Goal: Task Accomplishment & Management: Complete application form

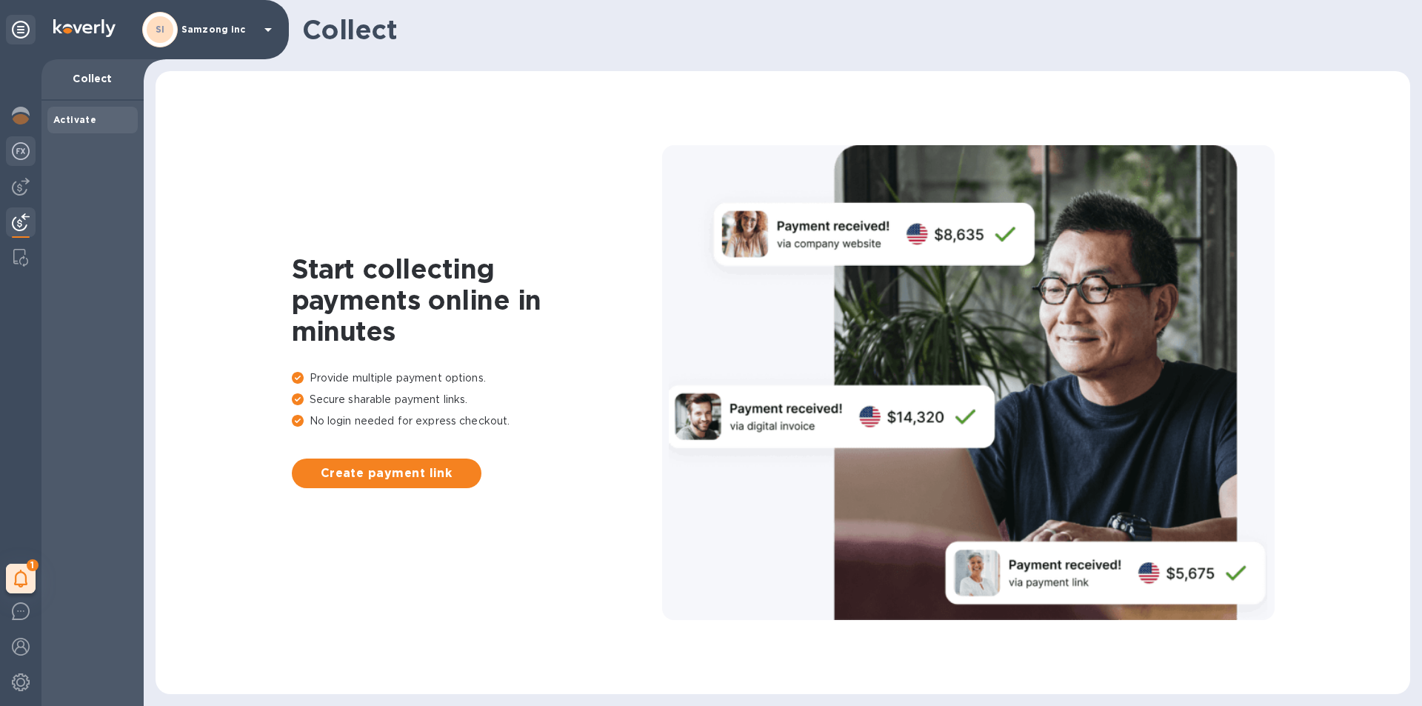
click at [19, 154] on img at bounding box center [21, 151] width 18 height 18
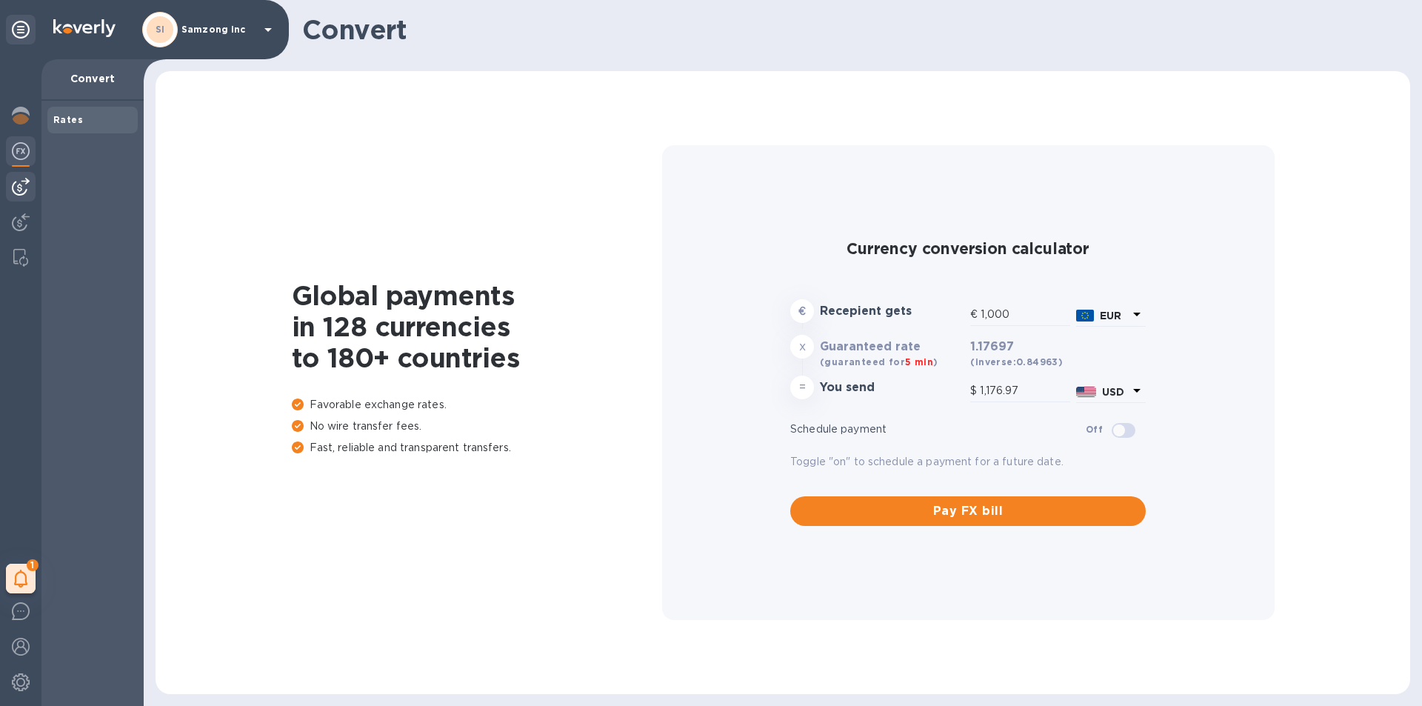
click at [13, 182] on img at bounding box center [21, 187] width 18 height 18
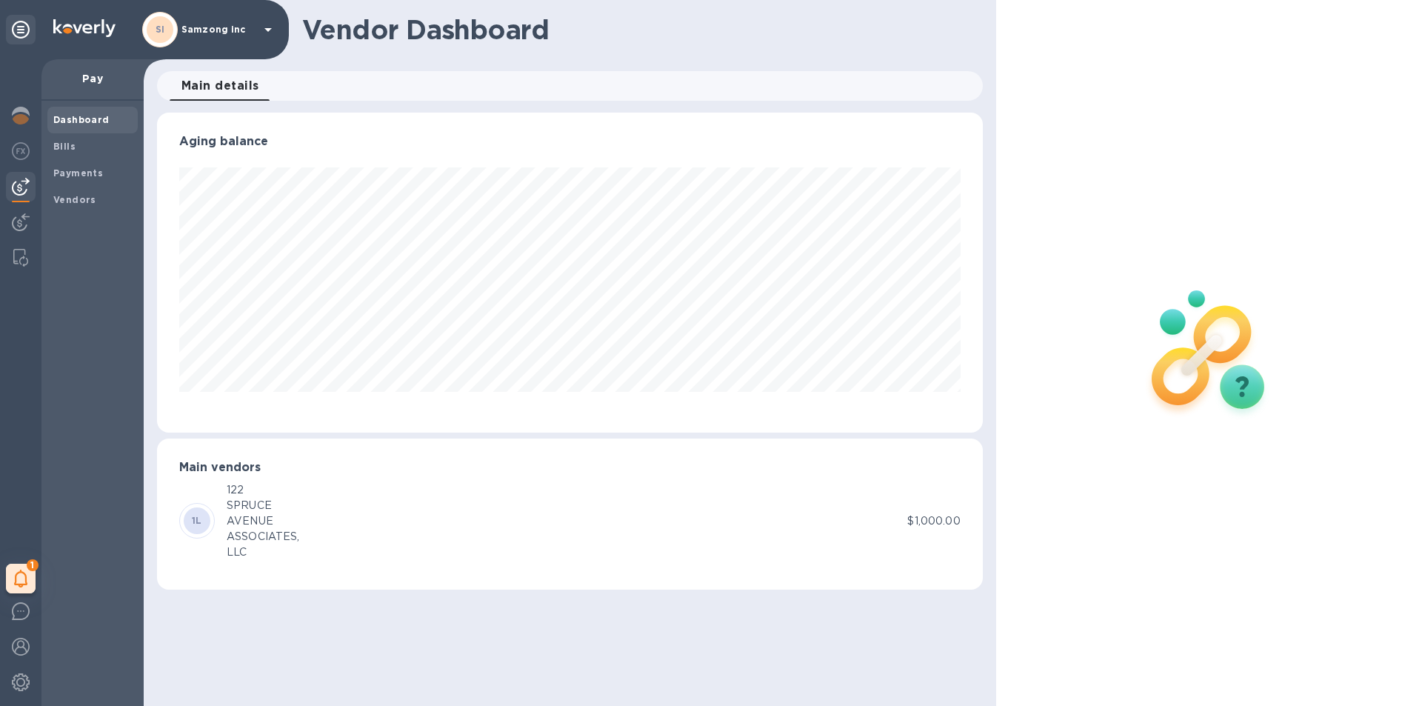
scroll to position [320, 825]
click at [92, 147] on span "Bills" at bounding box center [92, 146] width 78 height 15
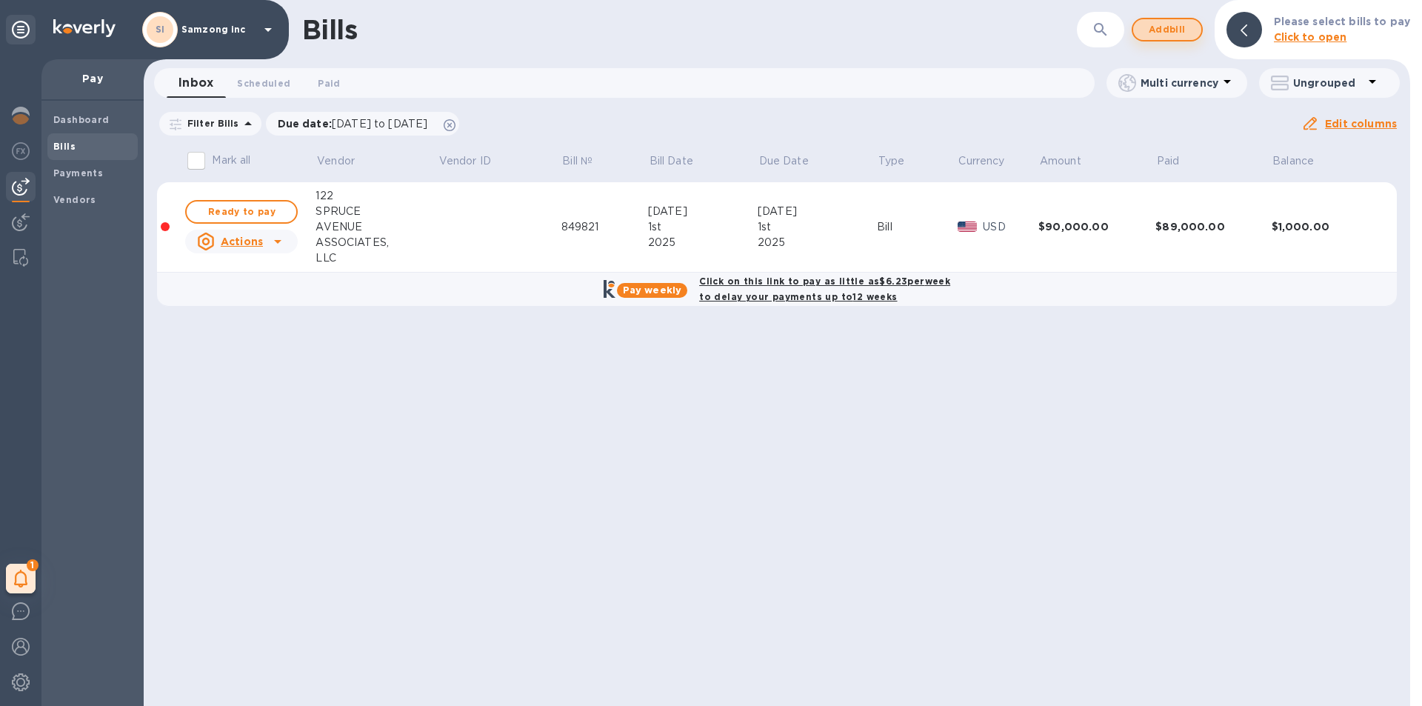
click at [1178, 33] on span "Add bill" at bounding box center [1167, 30] width 44 height 18
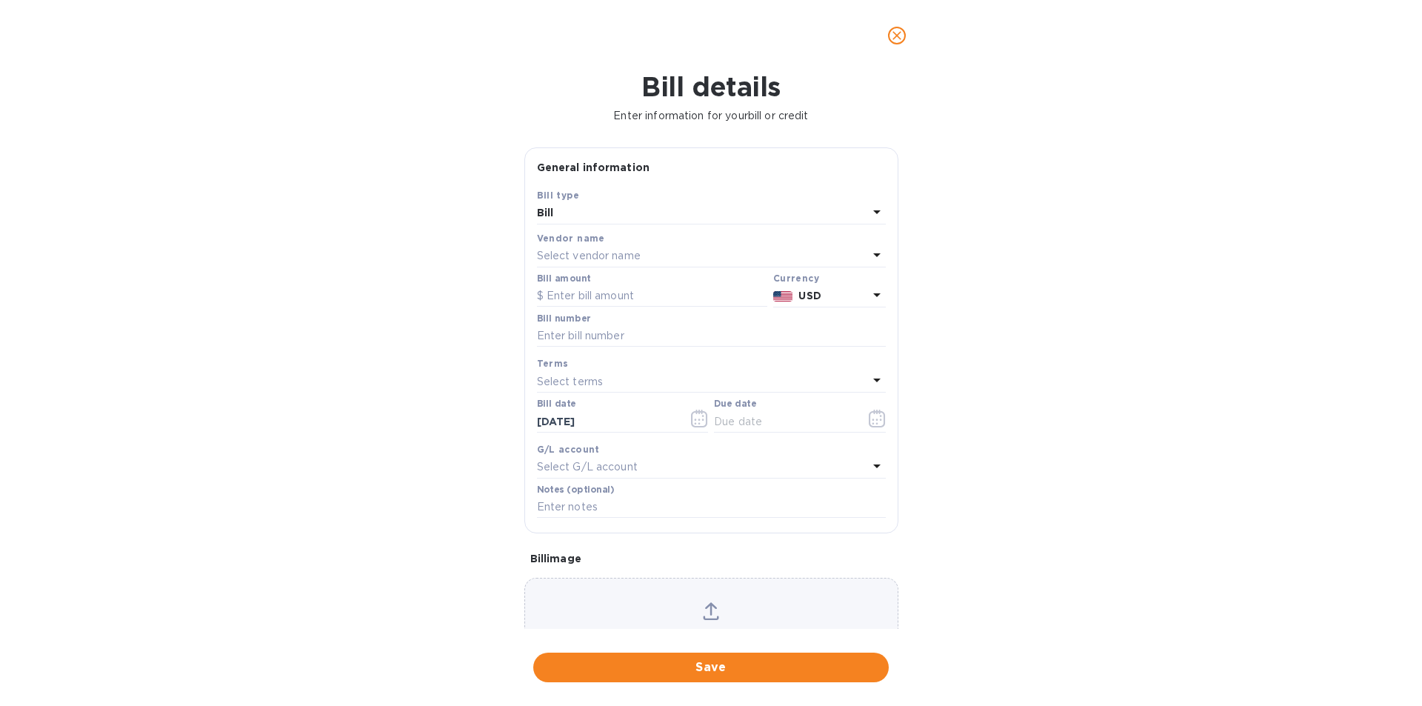
click at [641, 237] on div "Vendor name" at bounding box center [711, 238] width 349 height 16
click at [869, 253] on icon at bounding box center [877, 255] width 18 height 18
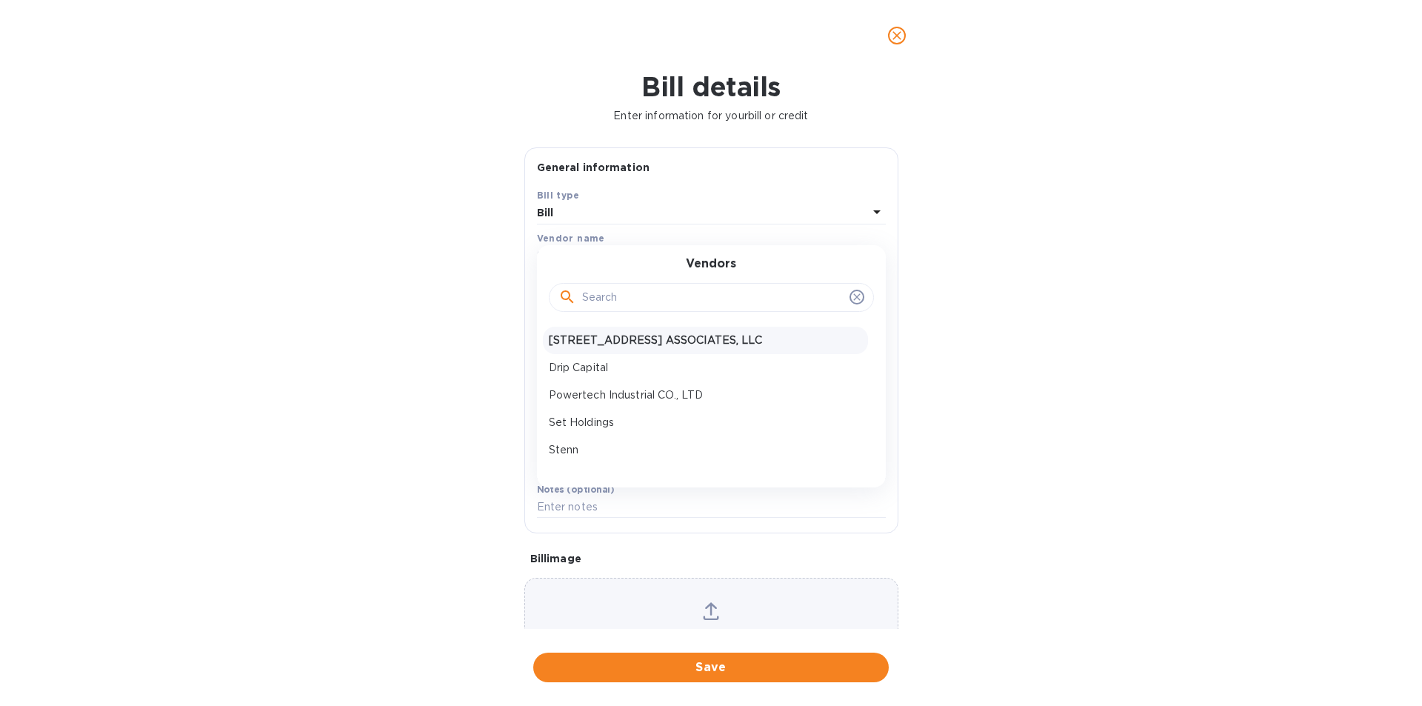
click at [572, 335] on p "[STREET_ADDRESS] ASSOCIATES, LLC" at bounding box center [705, 340] width 313 height 16
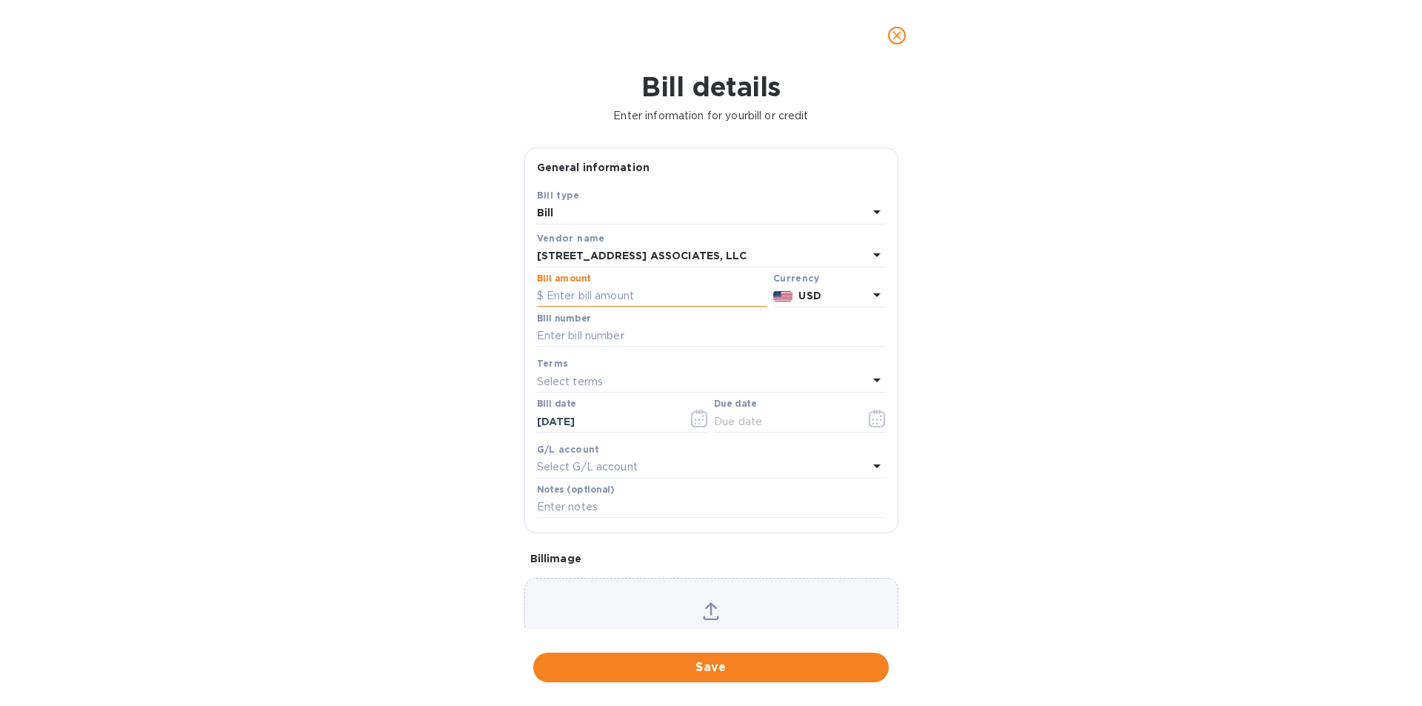
click at [669, 289] on input "text" at bounding box center [652, 296] width 230 height 22
type input "85,000"
click at [634, 325] on input "text" at bounding box center [711, 336] width 349 height 22
click at [649, 331] on input "text" at bounding box center [711, 336] width 349 height 22
click at [641, 327] on input "text" at bounding box center [711, 336] width 349 height 22
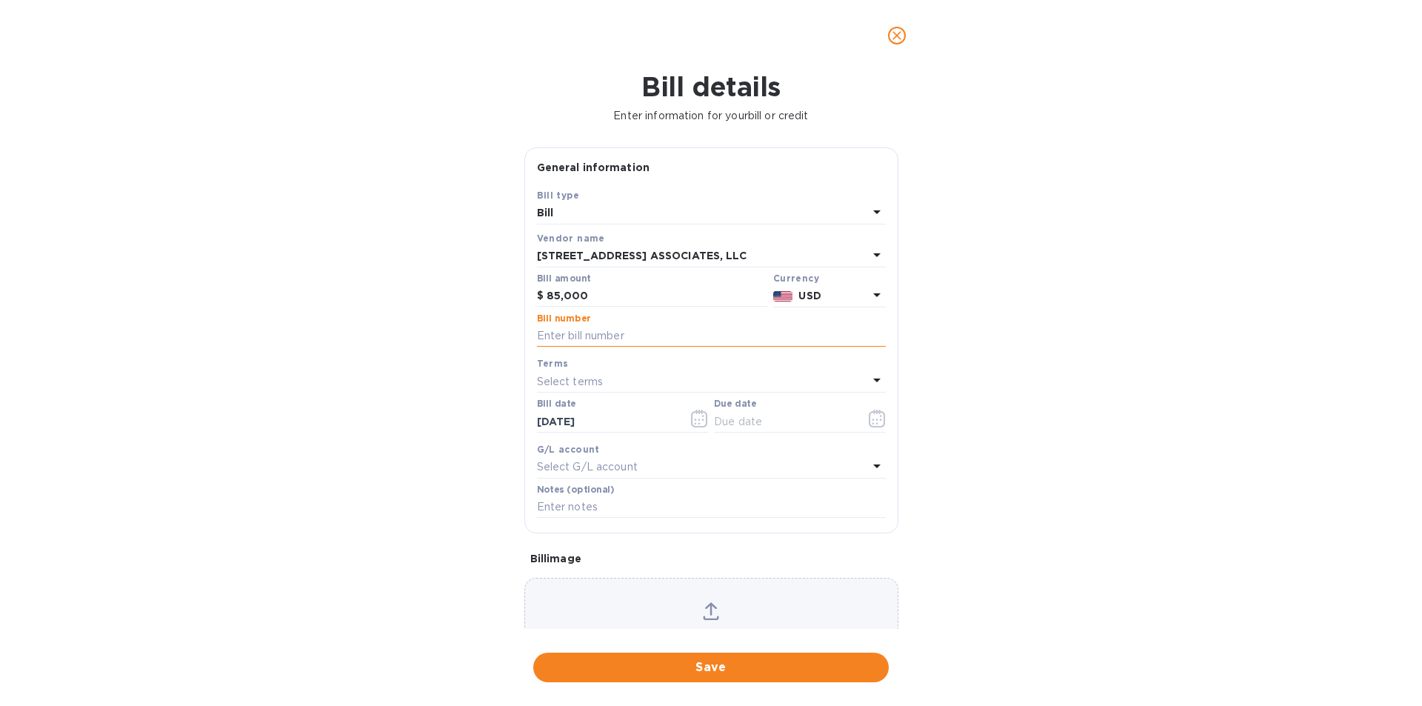
paste input "8759830"
type input "8759830"
click at [619, 378] on div "Select terms" at bounding box center [702, 381] width 331 height 21
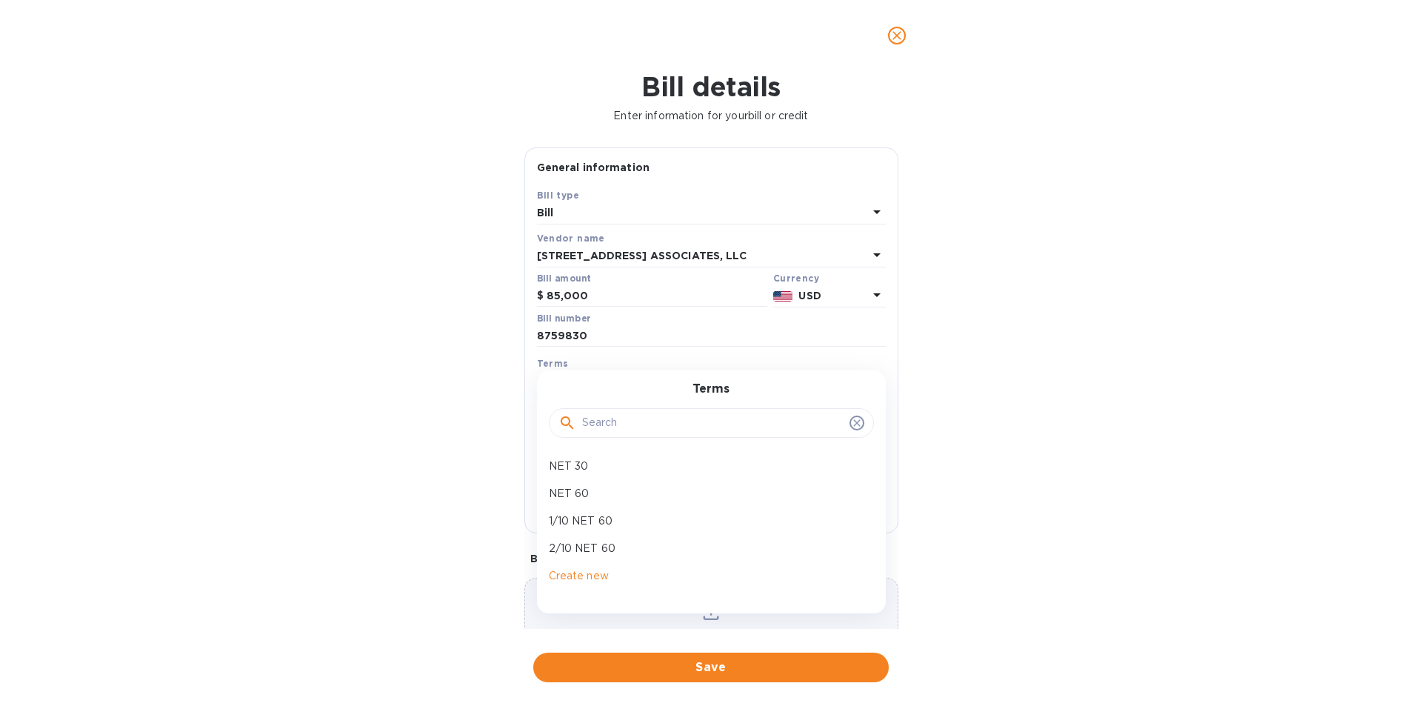
click at [1111, 428] on div "Bill details Enter information for your bill or credit General information Save…" at bounding box center [711, 388] width 1422 height 635
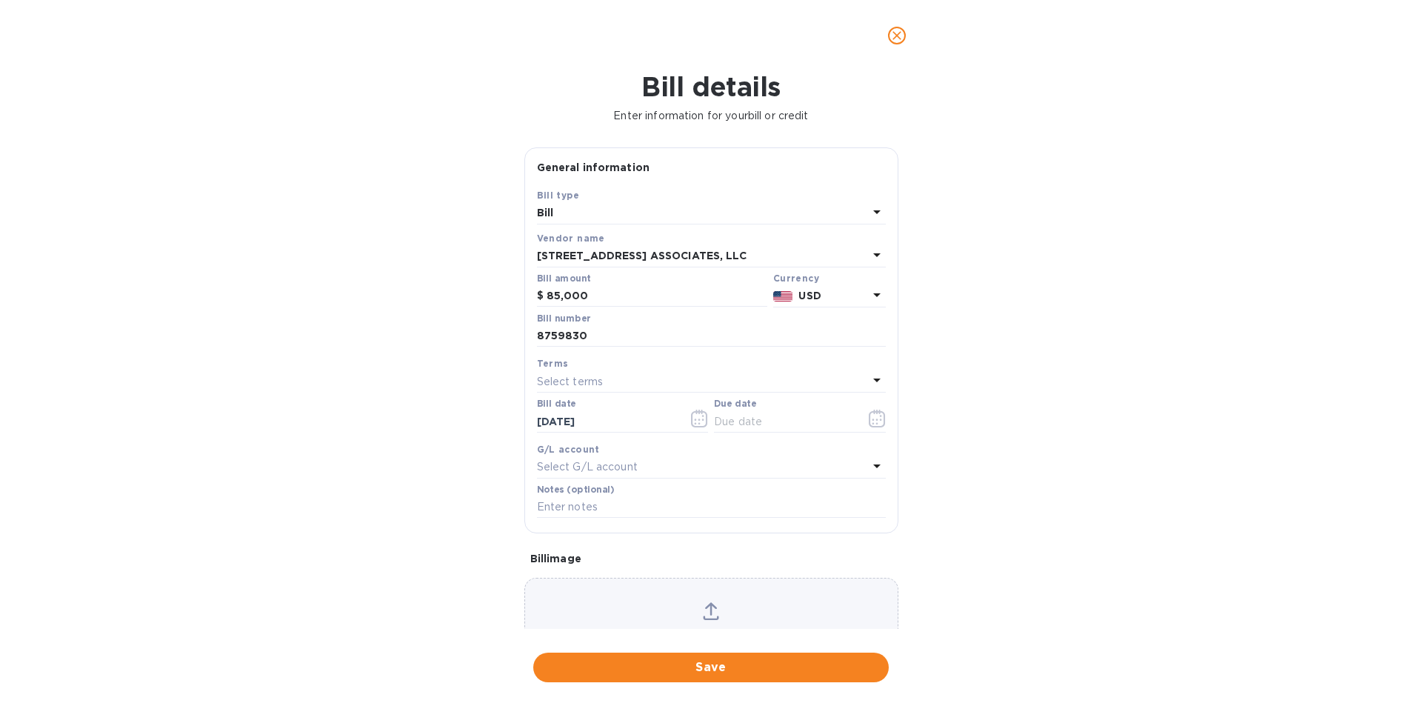
click at [752, 385] on div "Select terms" at bounding box center [702, 381] width 331 height 21
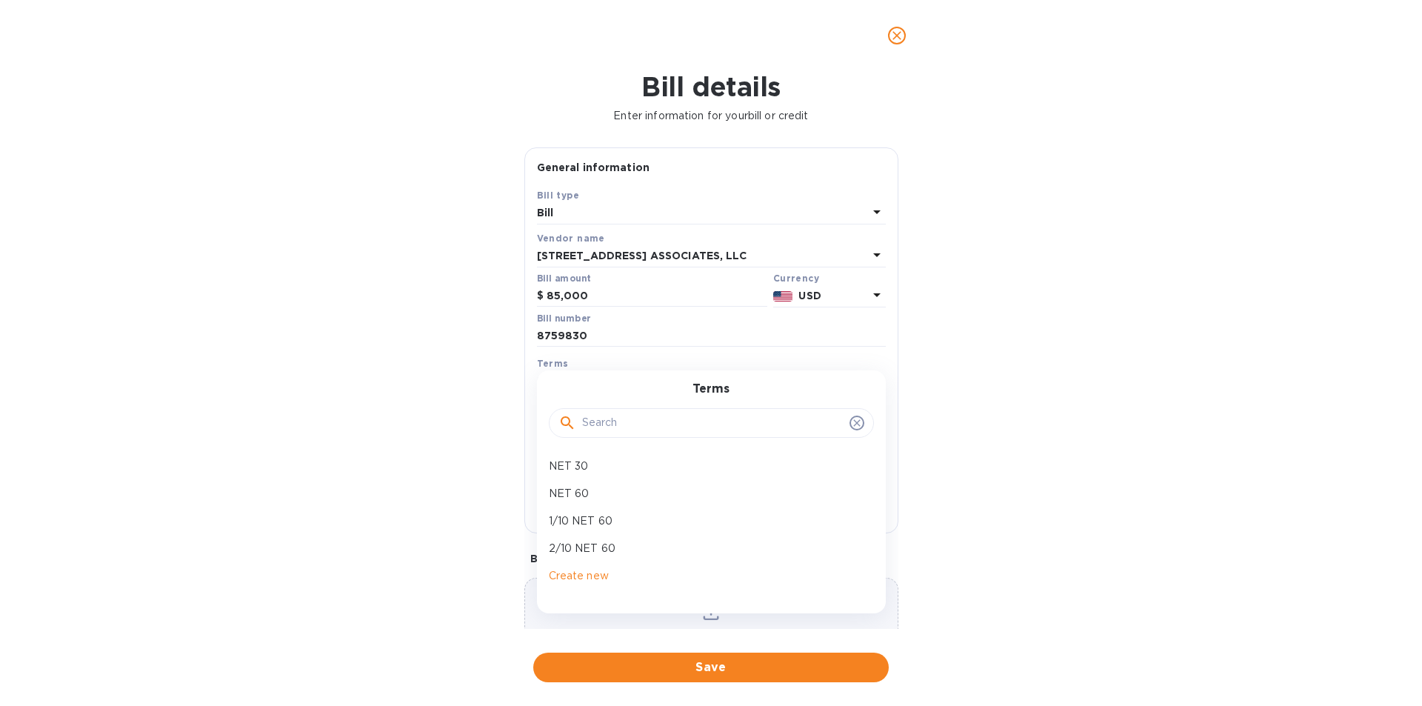
click at [1043, 518] on div "Bill details Enter information for your bill or credit General information Save…" at bounding box center [711, 388] width 1422 height 635
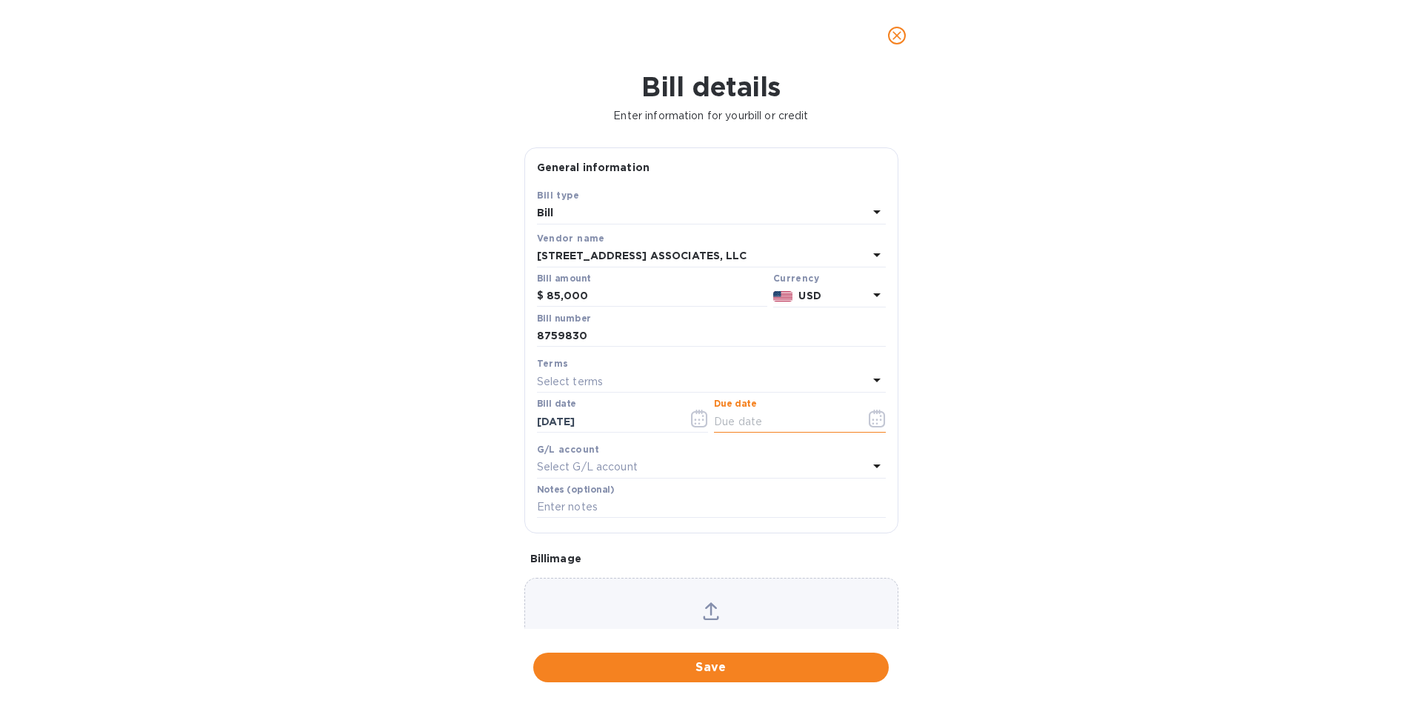
click at [752, 418] on input "text" at bounding box center [784, 421] width 140 height 22
click at [869, 415] on icon "button" at bounding box center [877, 419] width 17 height 18
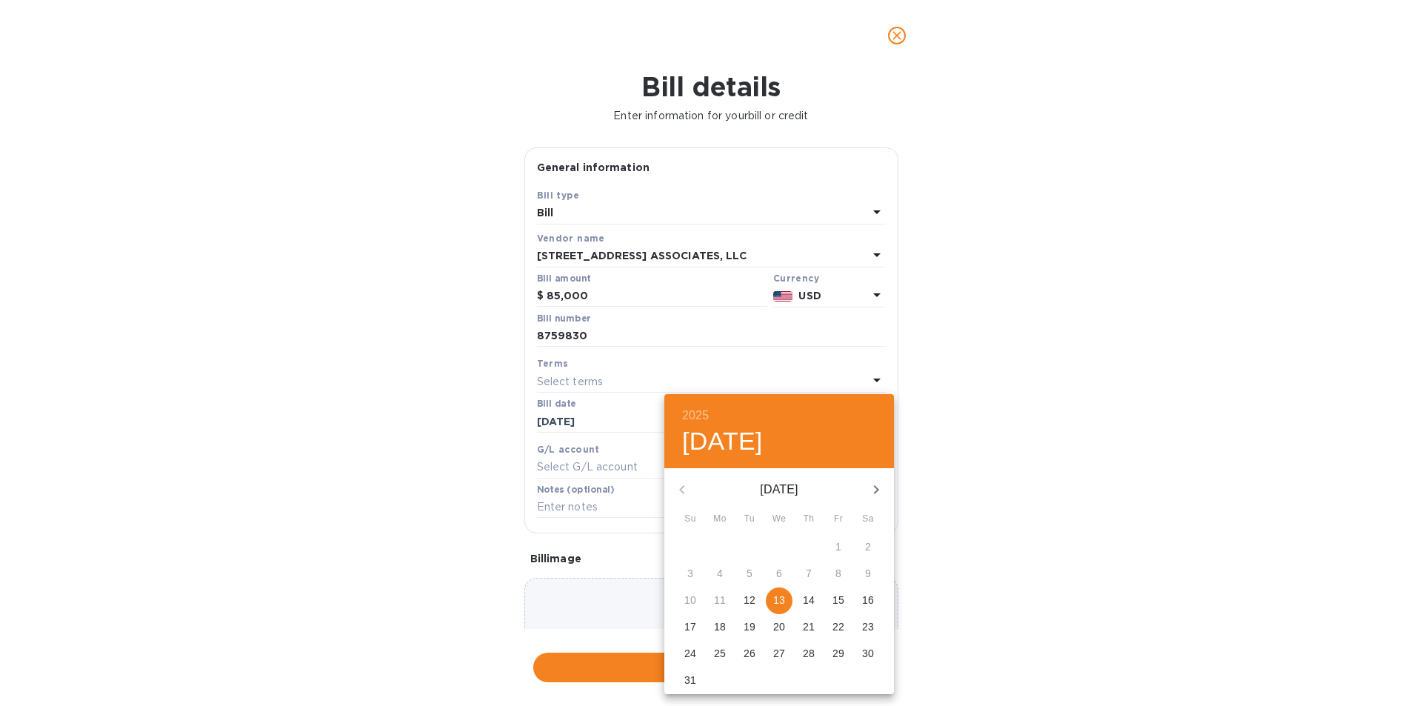
click at [781, 598] on p "13" at bounding box center [779, 599] width 12 height 15
type input "[DATE]"
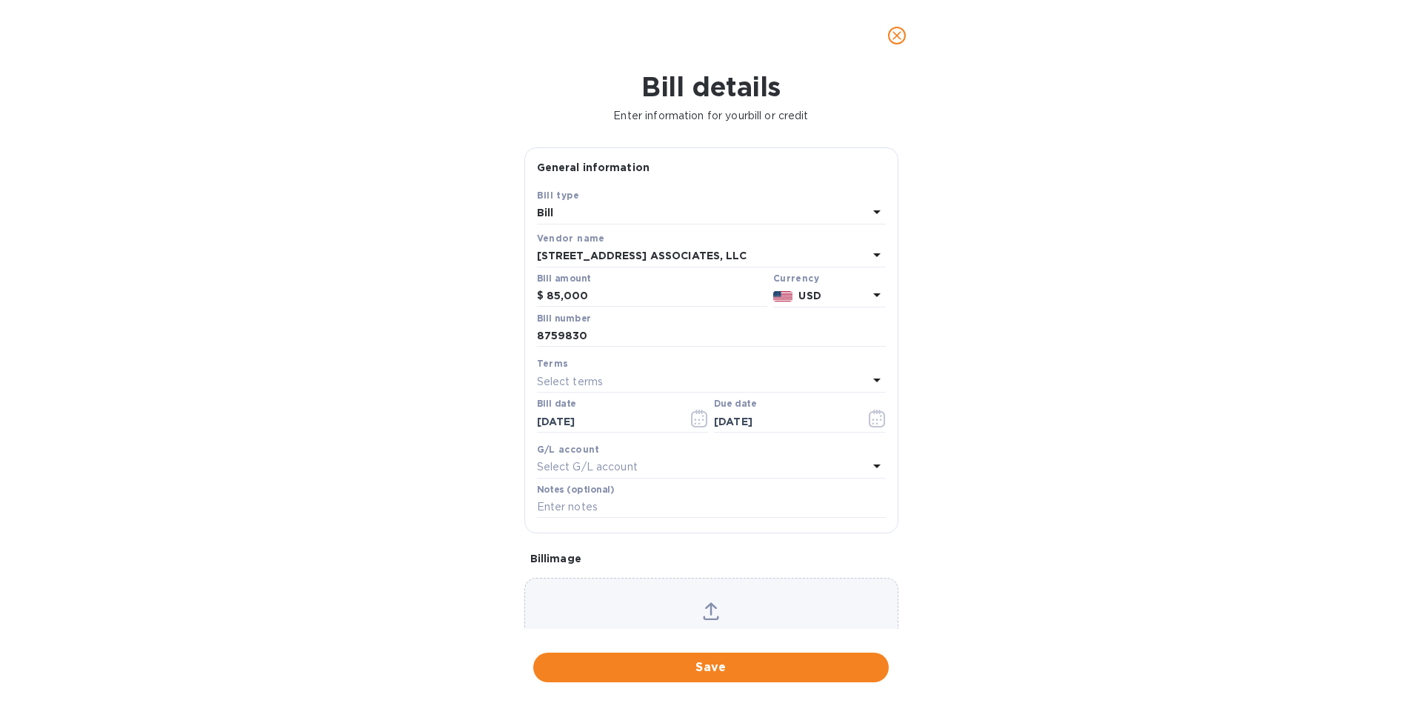
click at [666, 458] on div "Select G/L account" at bounding box center [702, 467] width 331 height 21
click at [1193, 494] on div "Bill details Enter information for your bill or credit General information Save…" at bounding box center [711, 388] width 1422 height 635
click at [714, 608] on icon at bounding box center [711, 611] width 16 height 18
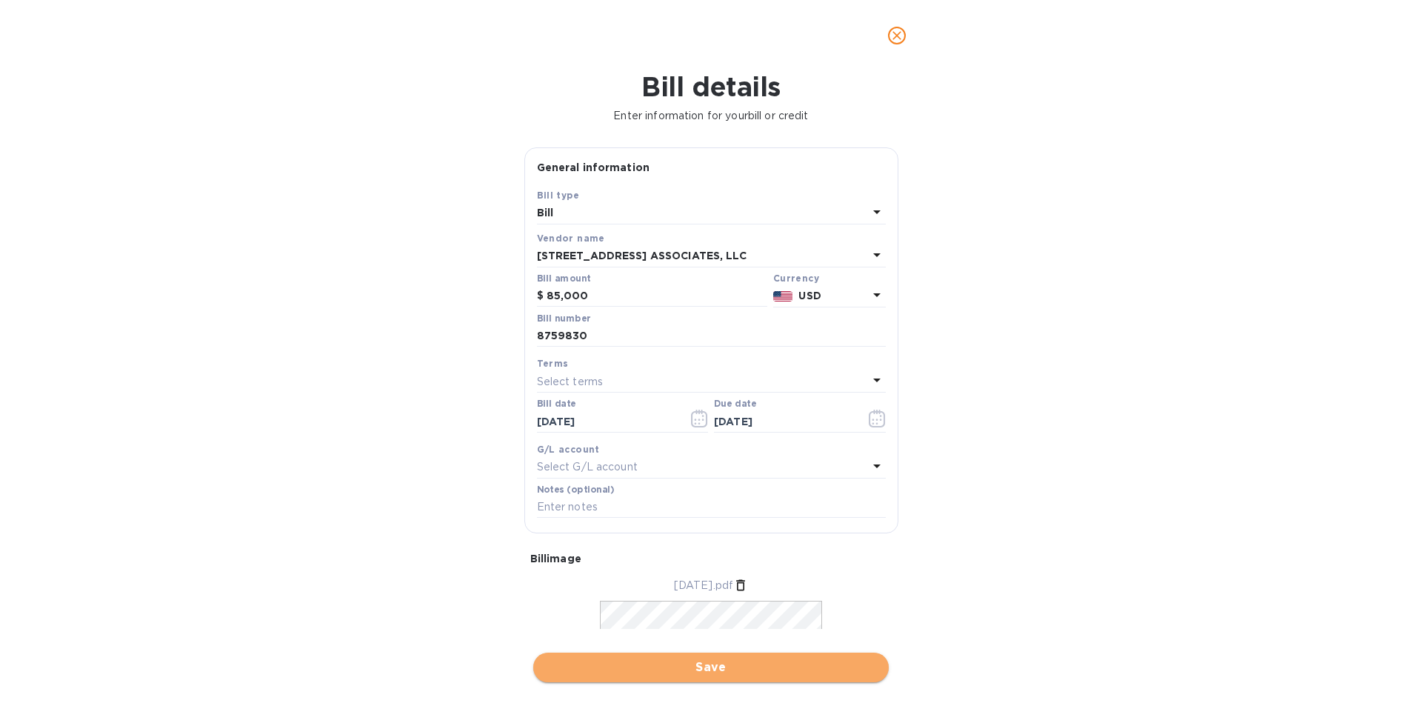
click at [723, 661] on span "Save" at bounding box center [711, 667] width 332 height 18
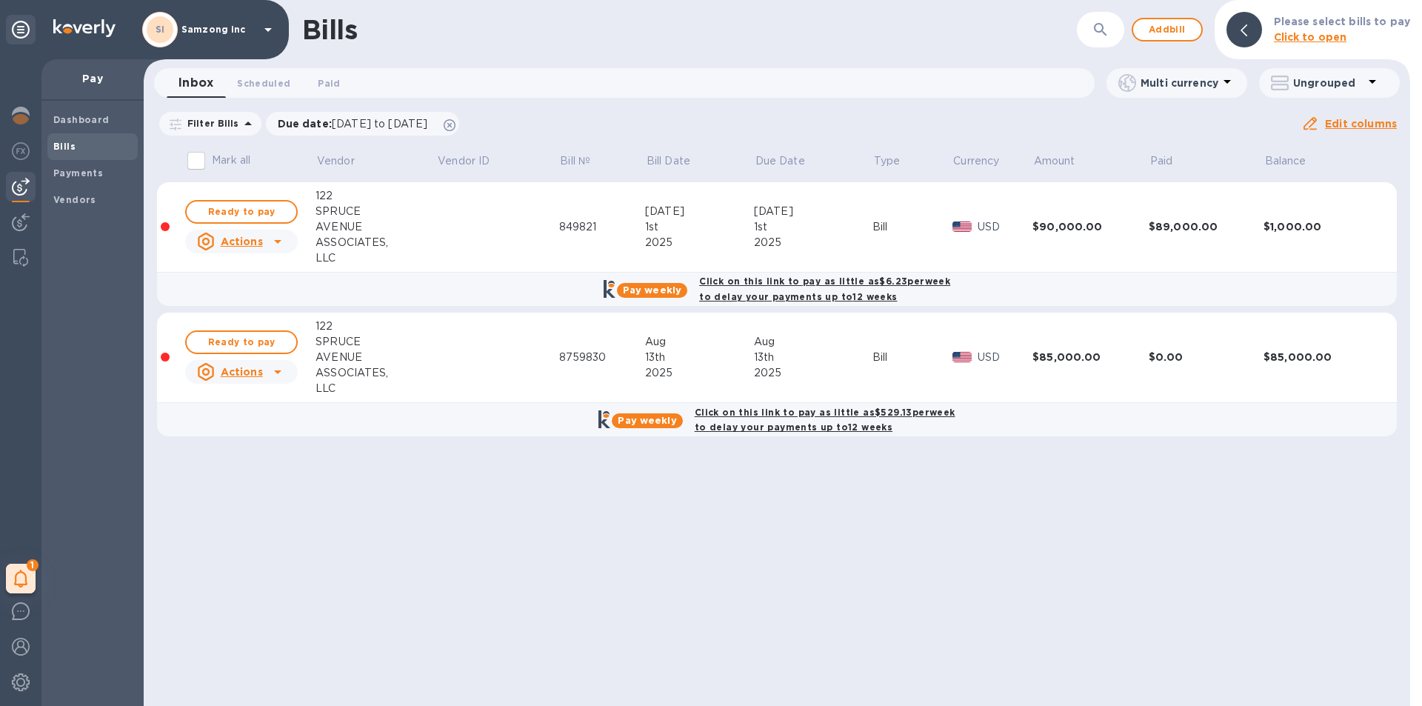
click at [270, 374] on icon at bounding box center [278, 372] width 18 height 18
click at [720, 355] on div at bounding box center [711, 353] width 1422 height 706
click at [898, 356] on div "Bill" at bounding box center [912, 358] width 80 height 16
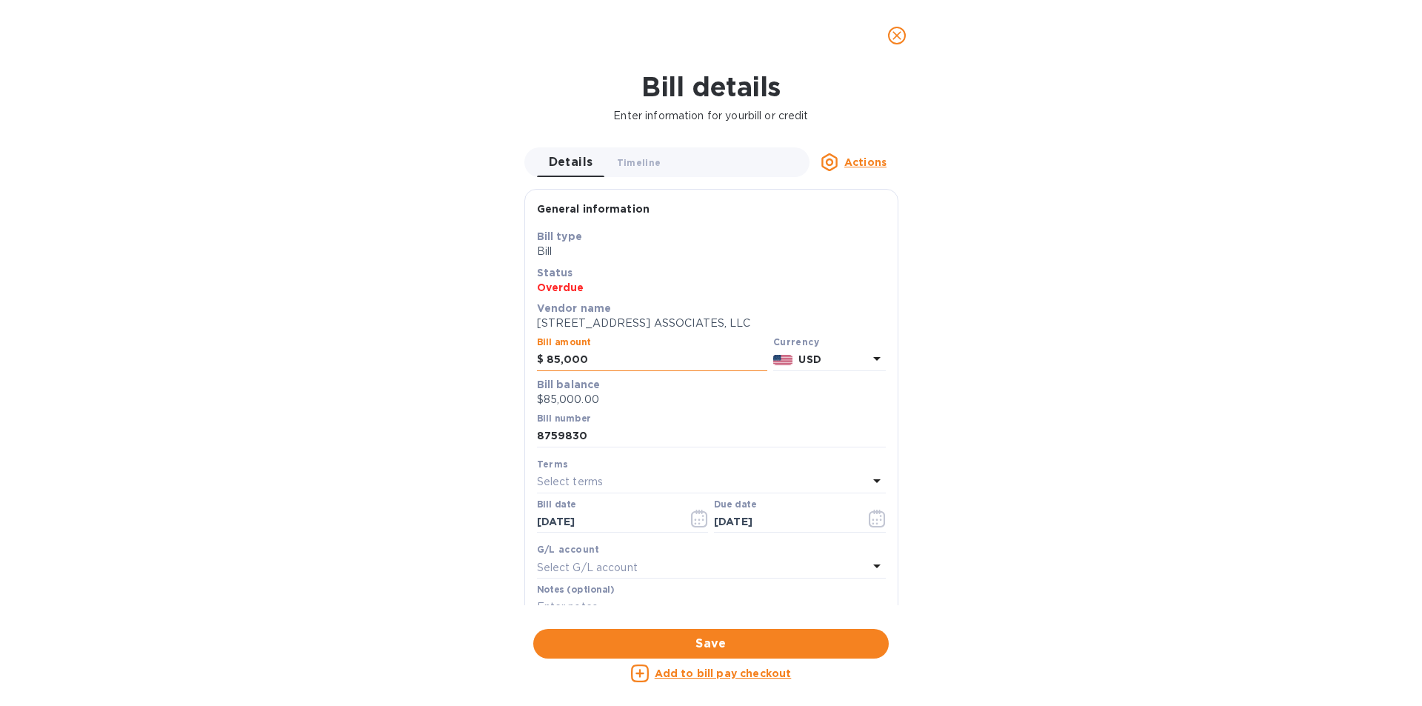
click at [560, 358] on input "85,000" at bounding box center [657, 360] width 221 height 22
type input "80,000"
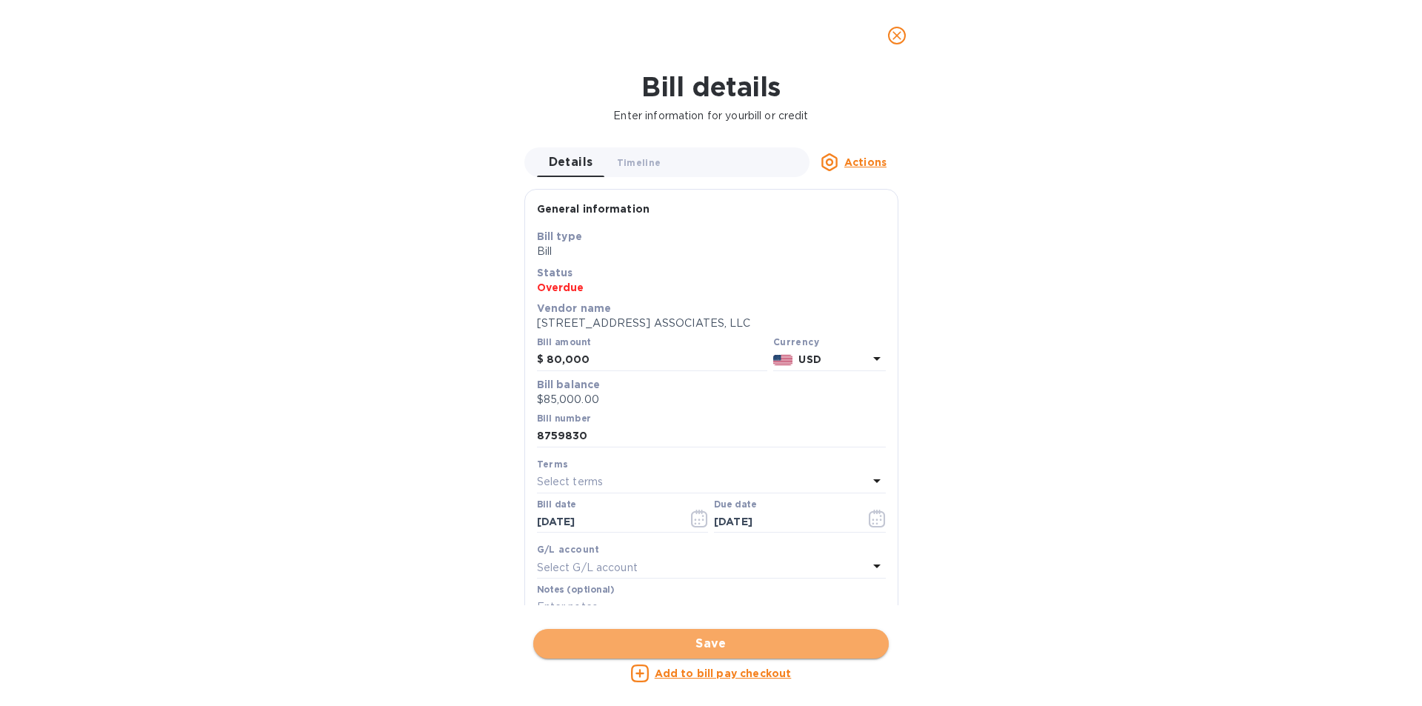
click at [728, 643] on span "Save" at bounding box center [711, 644] width 332 height 18
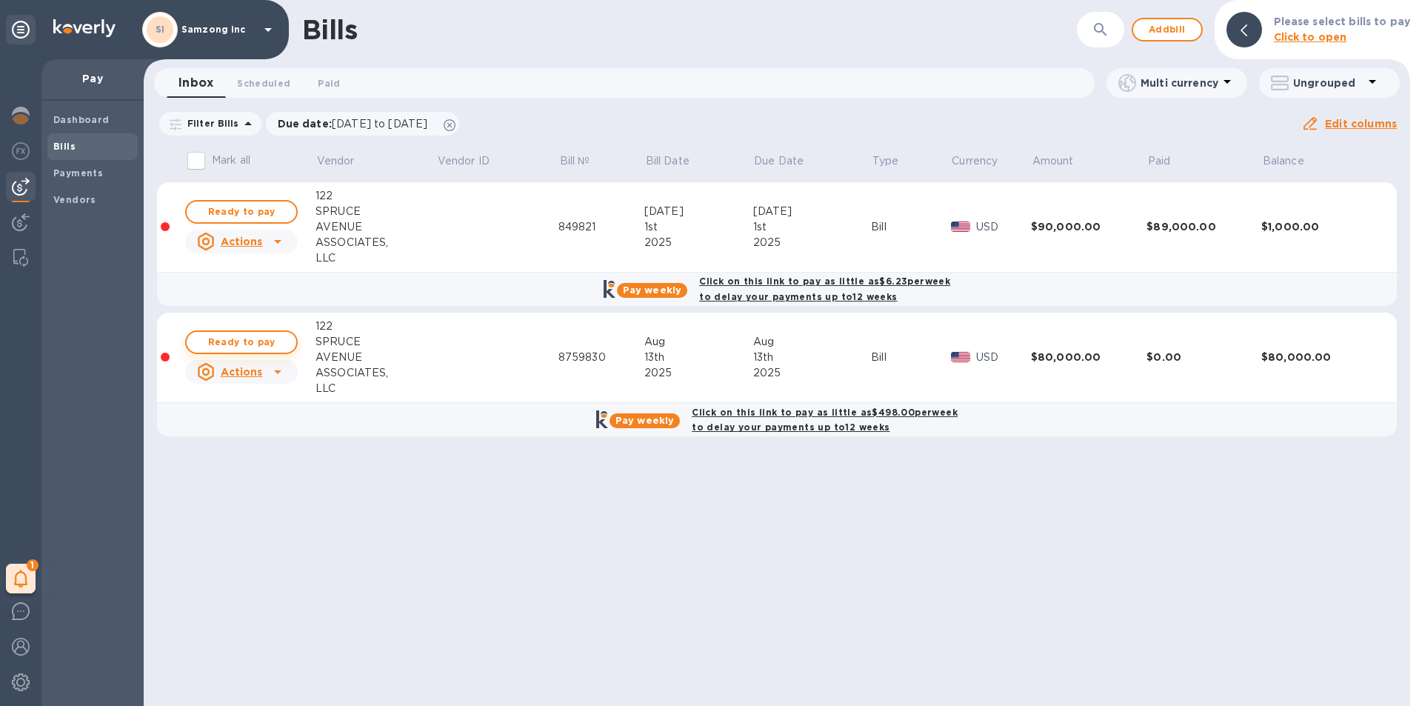
click at [228, 341] on span "Ready to pay" at bounding box center [241, 342] width 86 height 18
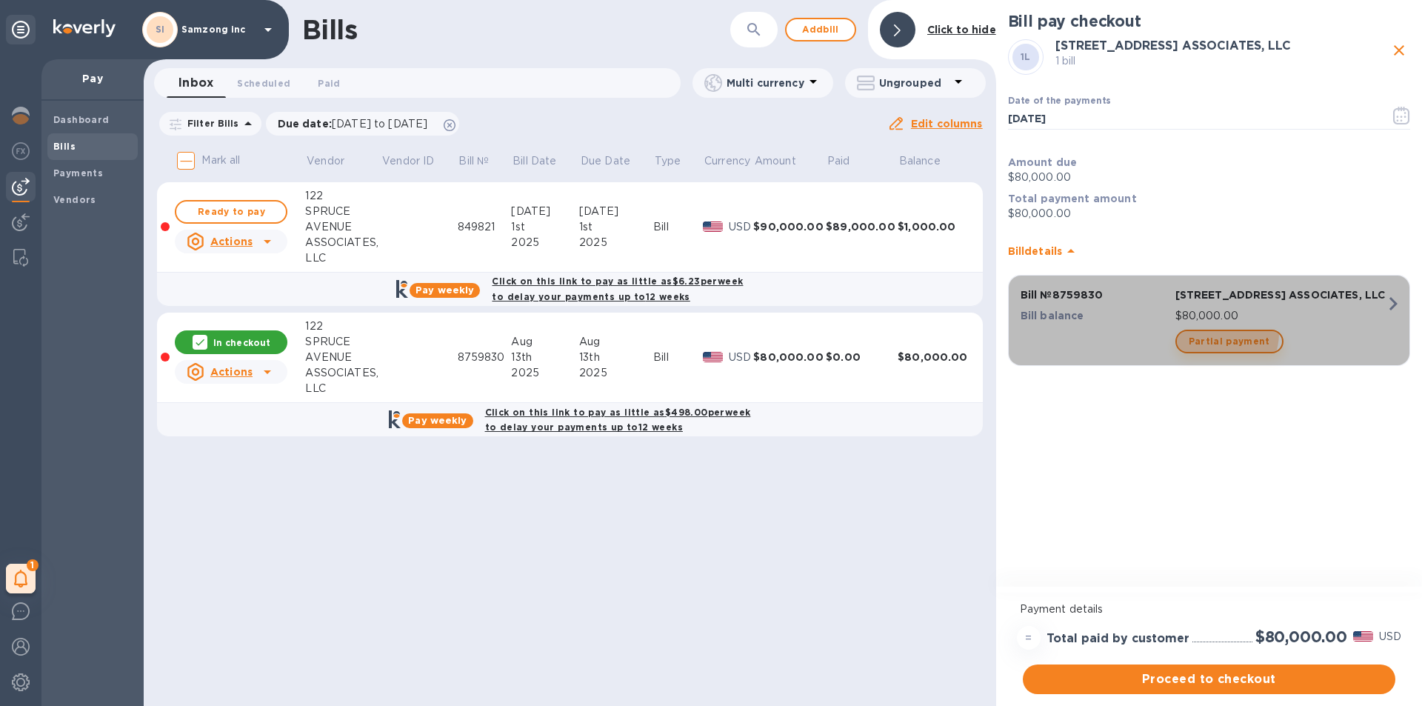
click at [1217, 348] on span "Partial payment" at bounding box center [1229, 341] width 81 height 18
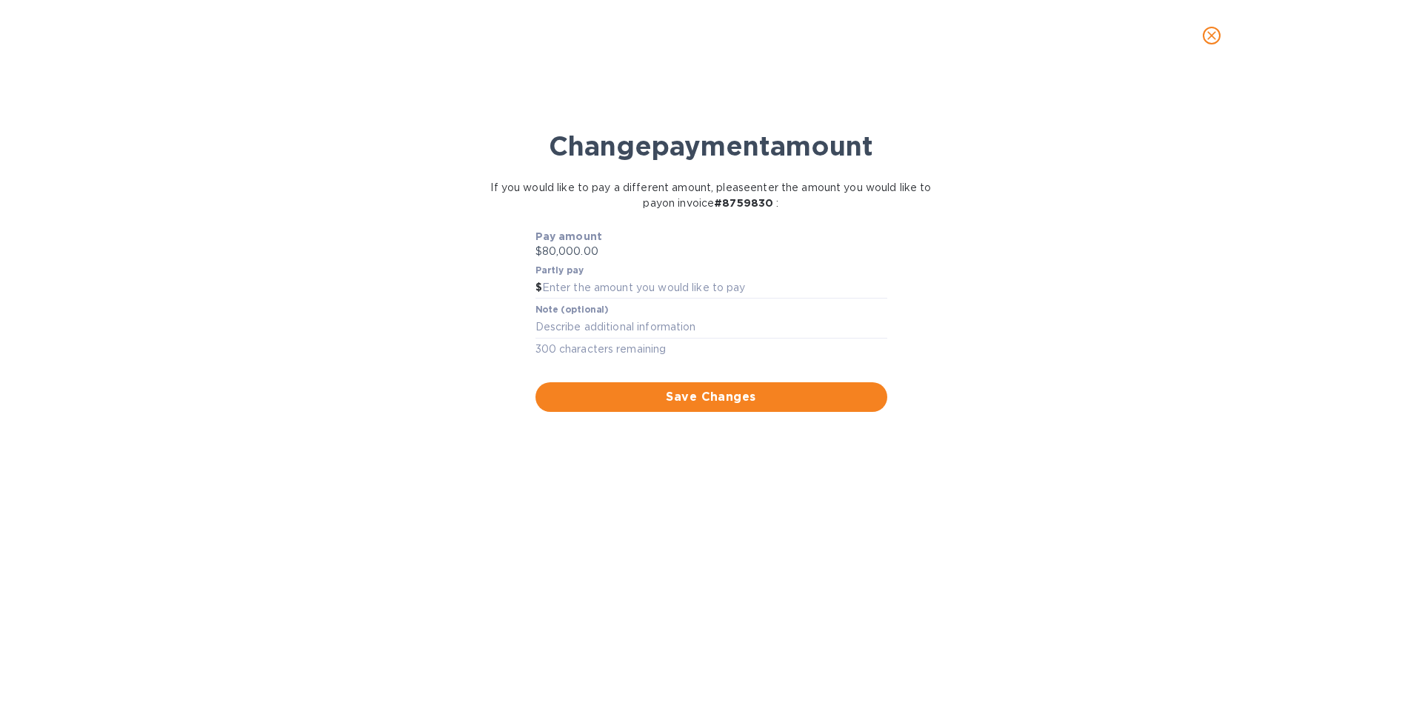
scroll to position [320, 825]
click at [1209, 33] on icon "close" at bounding box center [1211, 35] width 9 height 9
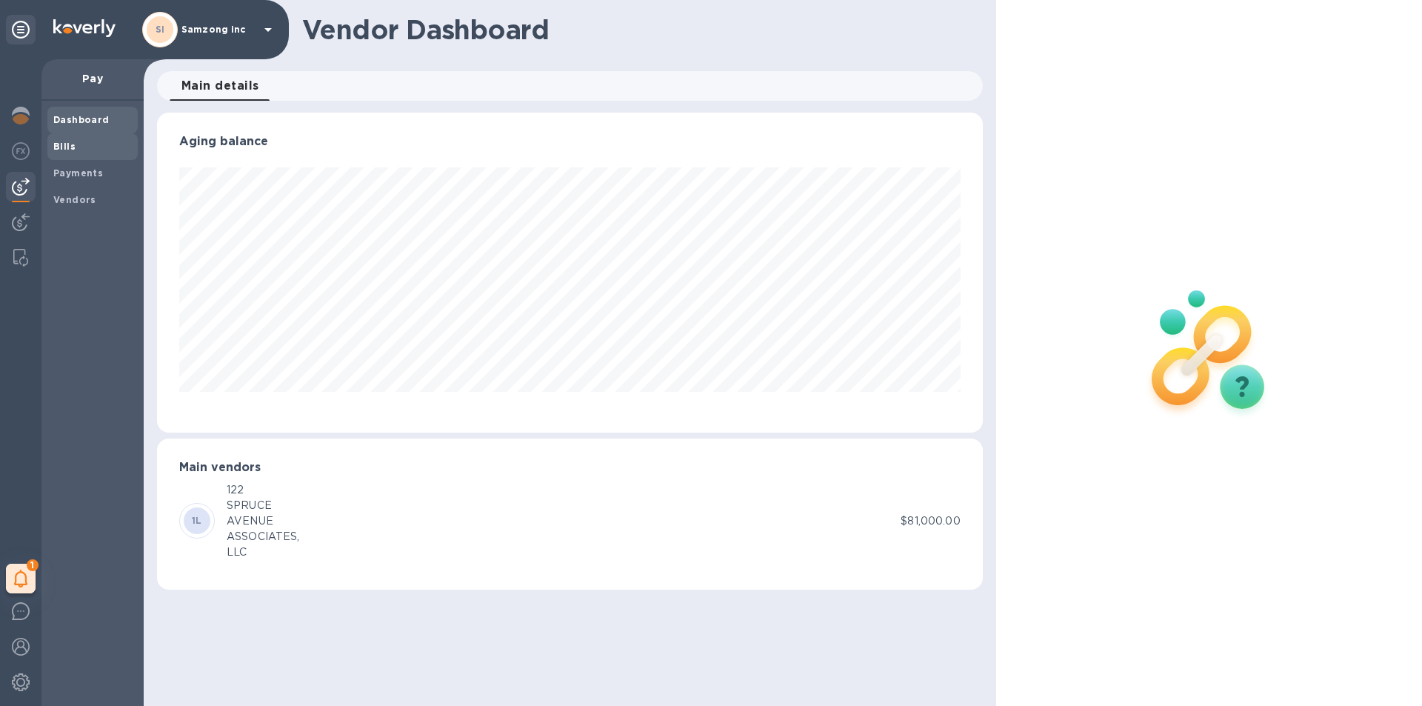
click at [83, 141] on span "Bills" at bounding box center [92, 146] width 78 height 15
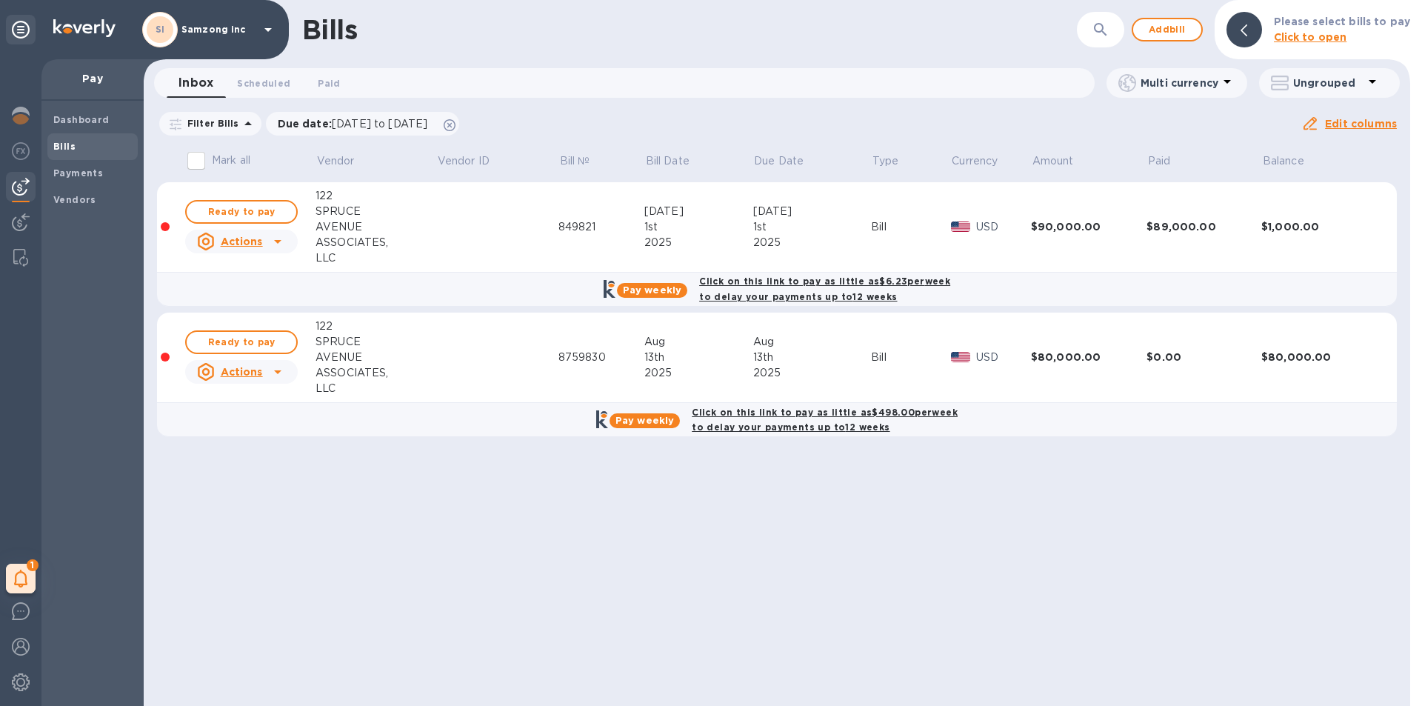
click at [450, 362] on td at bounding box center [497, 357] width 122 height 90
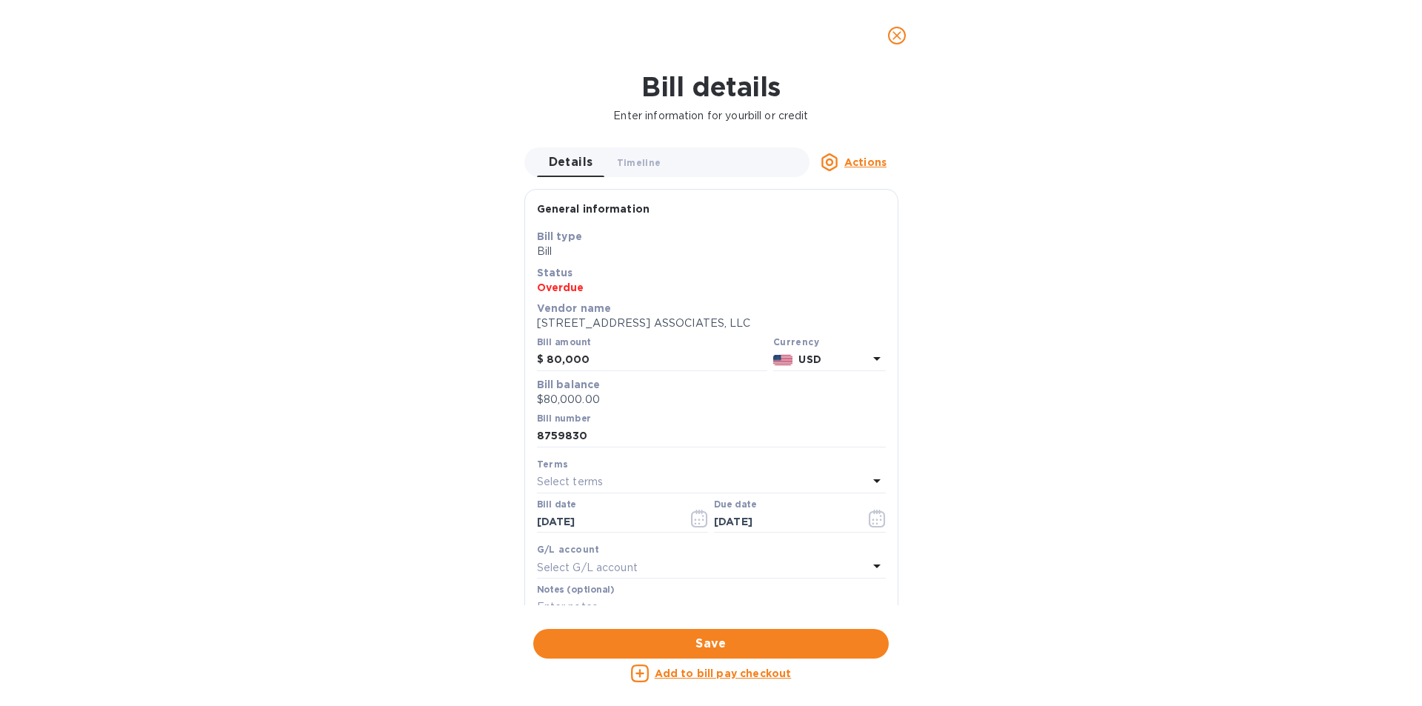
click at [891, 33] on icon "close" at bounding box center [896, 35] width 15 height 15
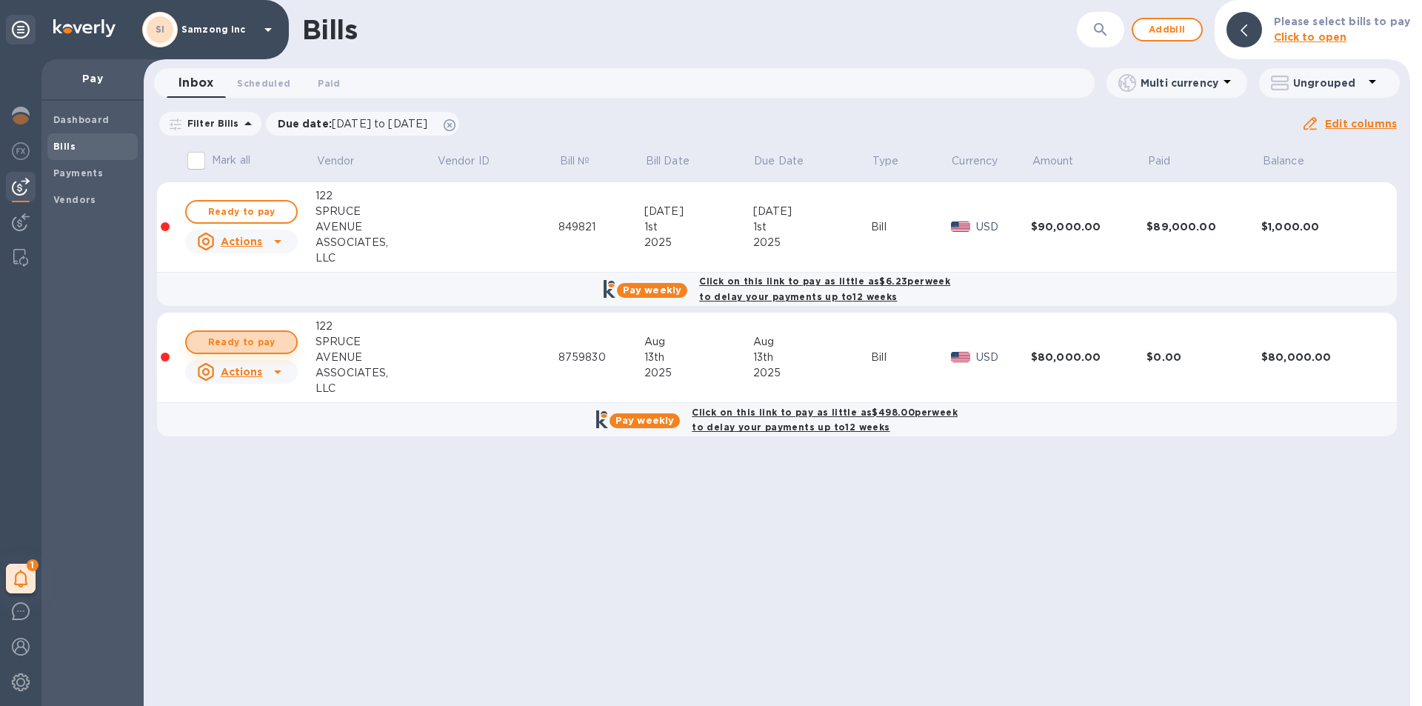
click at [268, 342] on span "Ready to pay" at bounding box center [241, 342] width 86 height 18
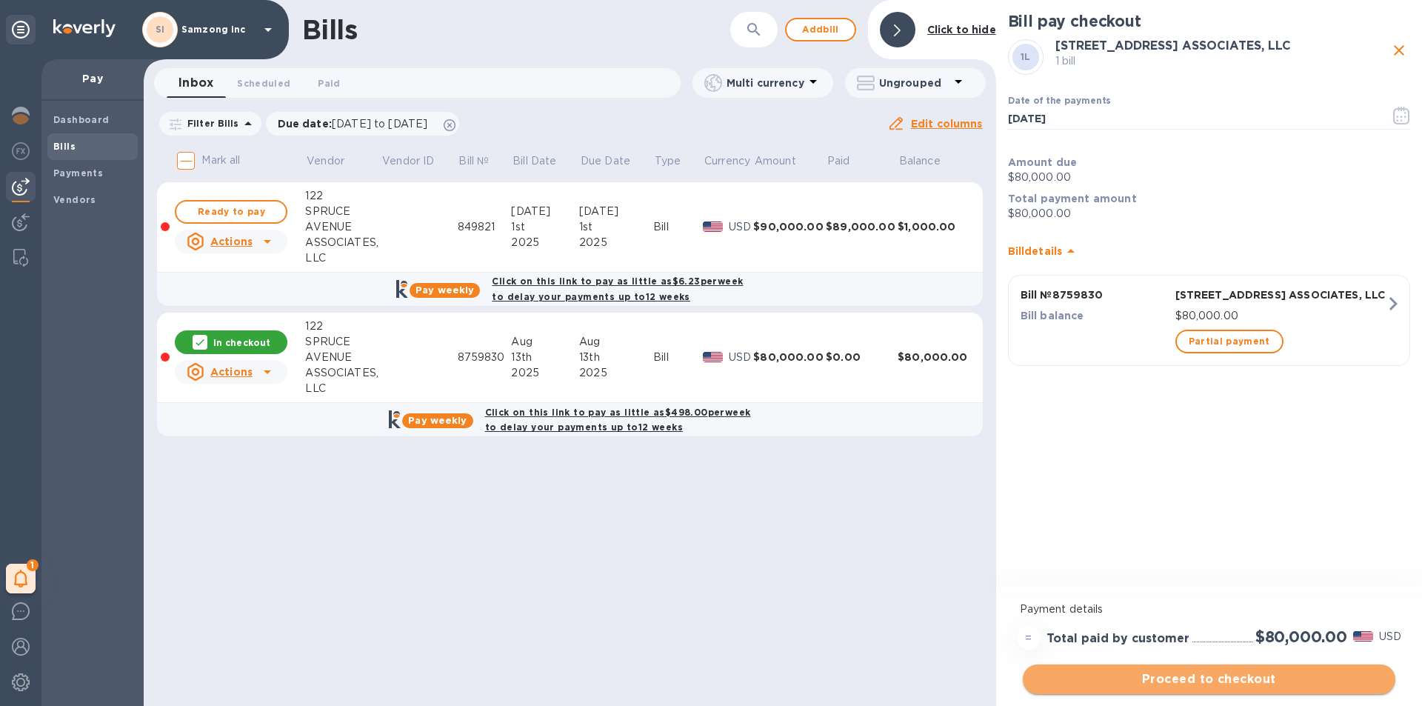
click at [1200, 679] on span "Proceed to checkout" at bounding box center [1209, 679] width 349 height 18
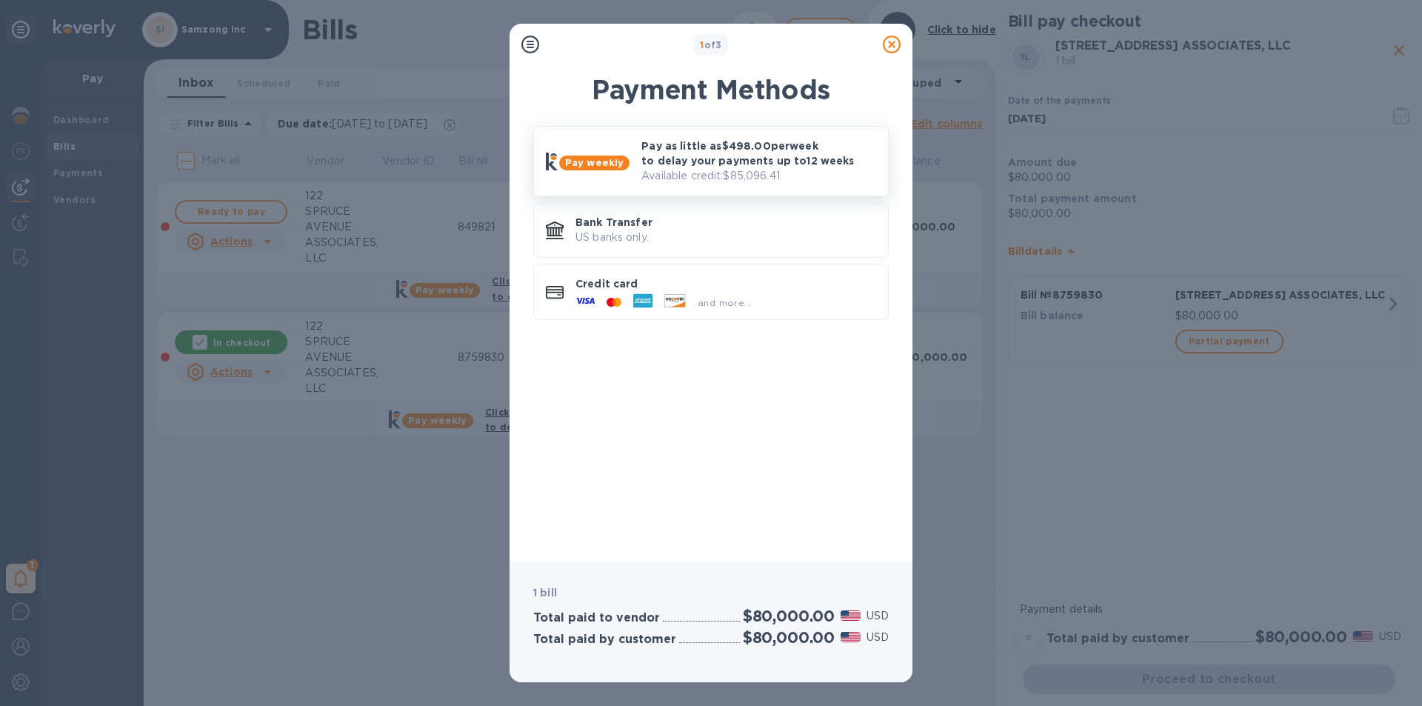
click at [783, 174] on p "Available credit: $85,096.41" at bounding box center [758, 176] width 235 height 16
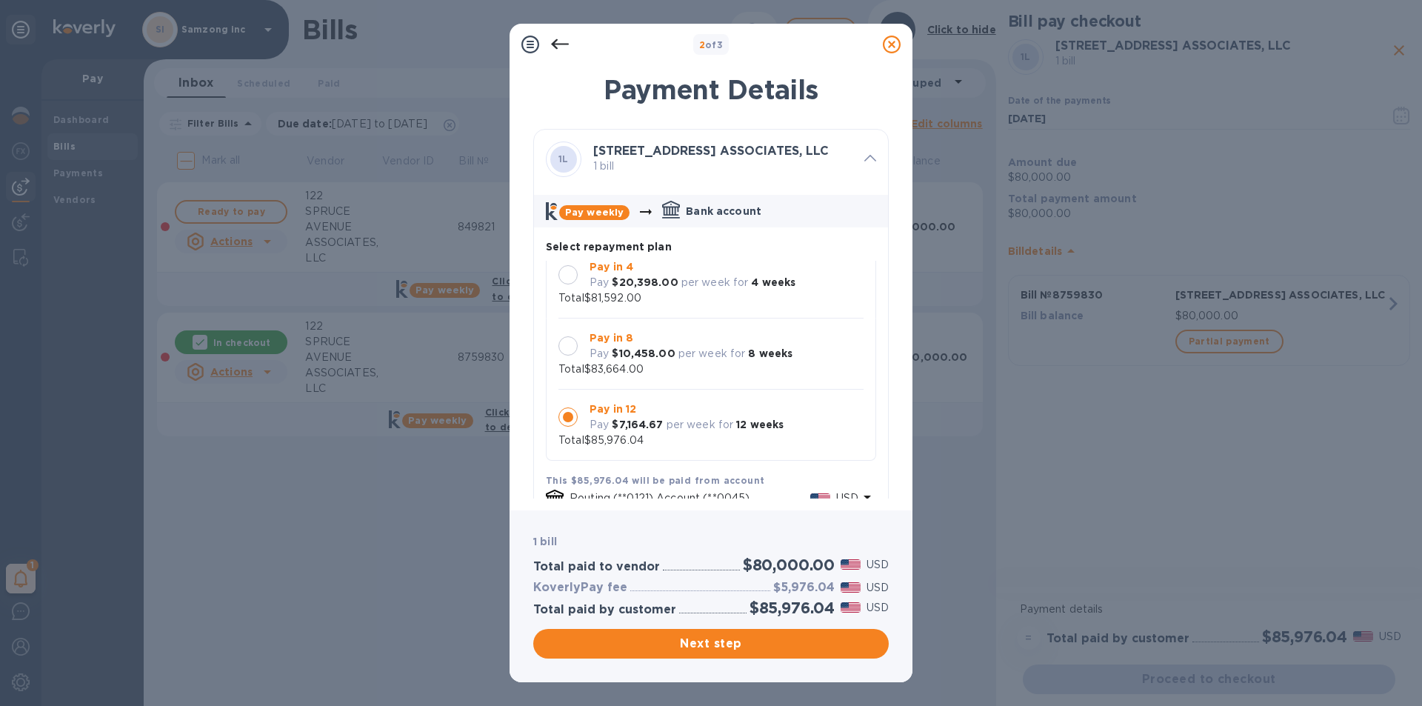
click at [554, 38] on icon at bounding box center [560, 45] width 18 height 18
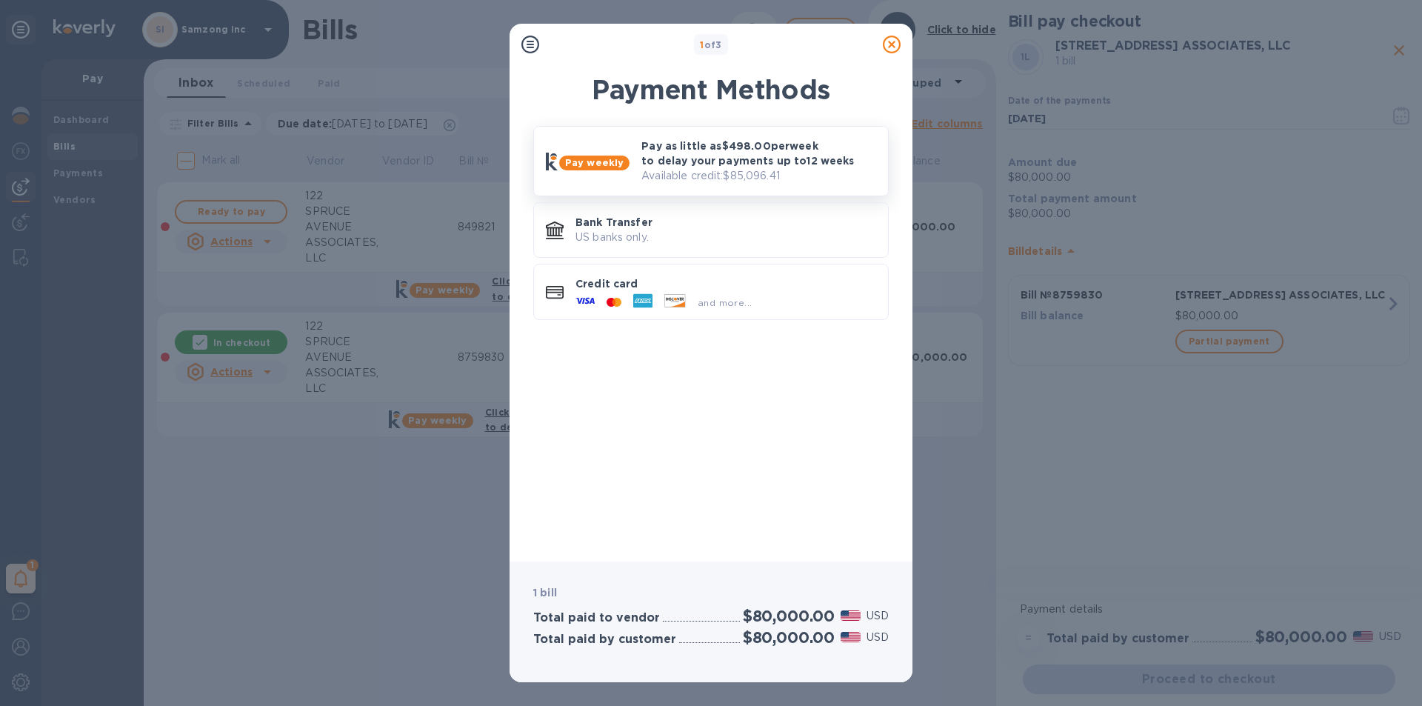
click at [699, 150] on p "Pay as little as $498.00 per week to delay your payments up to 12 weeks" at bounding box center [758, 153] width 235 height 30
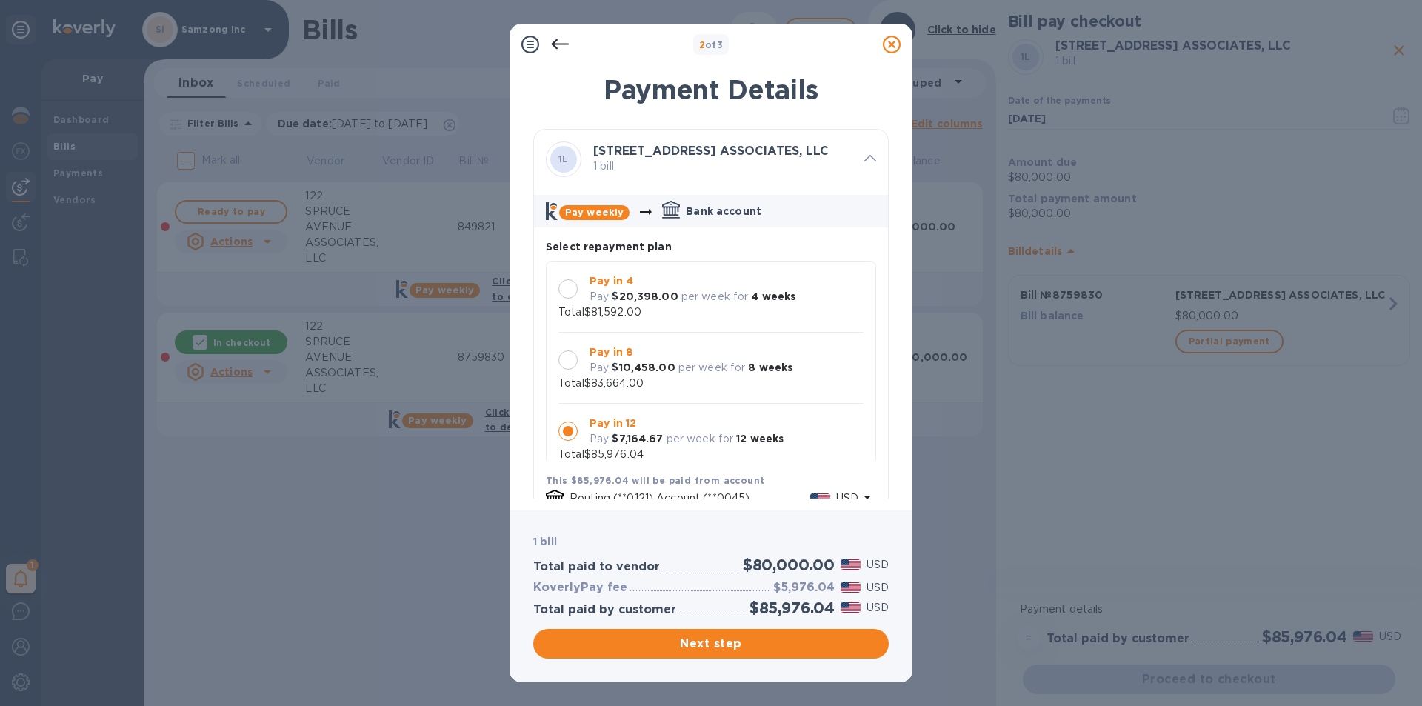
click at [889, 39] on icon at bounding box center [892, 45] width 18 height 18
